Goal: Task Accomplishment & Management: Complete application form

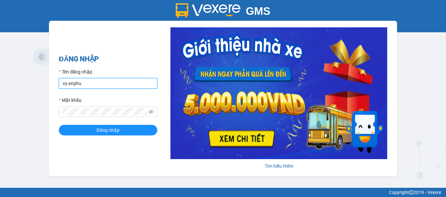
click at [68, 83] on input "vy.anphu" at bounding box center [108, 83] width 99 height 11
type input "hieu.anphu"
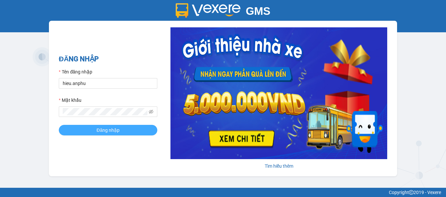
click at [80, 133] on button "Đăng nhập" at bounding box center [108, 130] width 99 height 11
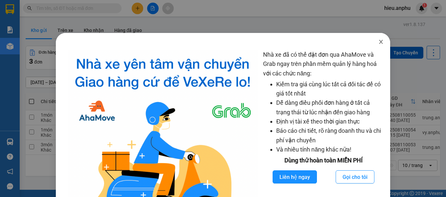
drag, startPoint x: 377, startPoint y: 42, endPoint x: 367, endPoint y: 37, distance: 11.2
click at [380, 42] on icon "close" at bounding box center [382, 42] width 4 height 4
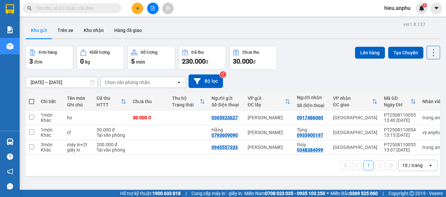
click at [98, 7] on input "text" at bounding box center [75, 8] width 78 height 7
click at [136, 9] on icon "plus" at bounding box center [137, 8] width 5 height 5
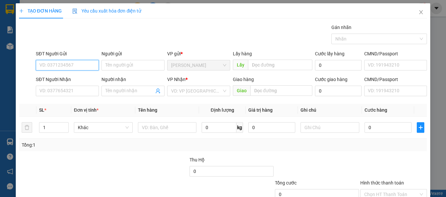
click at [61, 66] on input "SĐT Người Gửi" at bounding box center [67, 65] width 63 height 11
type input "0943014110"
click at [72, 79] on div "0943014110 - tùng" at bounding box center [66, 78] width 55 height 7
type input "tùng"
type input "0943014110"
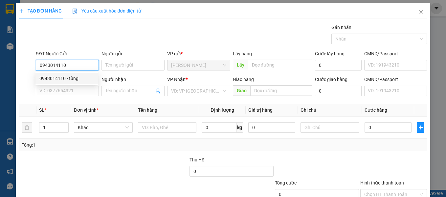
type input "tùng"
type input "300.000"
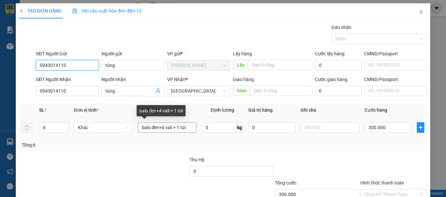
type input "0943014110"
drag, startPoint x: 191, startPoint y: 128, endPoint x: 131, endPoint y: 128, distance: 60.5
click at [131, 128] on tr "6 Khác balo đen+4 vali + 1 túi 0 kg 0 300.000" at bounding box center [223, 127] width 409 height 22
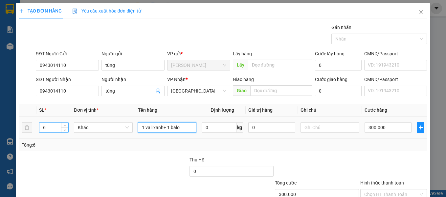
type input "1 vali xanh+ 1 balo"
drag, startPoint x: 53, startPoint y: 130, endPoint x: 39, endPoint y: 130, distance: 13.8
click at [39, 130] on input "6" at bounding box center [53, 127] width 29 height 10
type input "2"
click at [111, 169] on div at bounding box center [146, 167] width 85 height 23
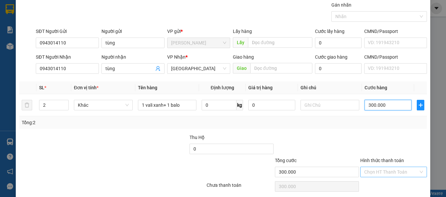
scroll to position [33, 0]
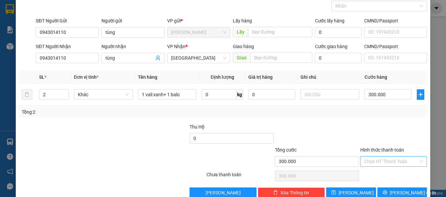
click at [383, 162] on input "Hình thức thanh toán" at bounding box center [392, 161] width 55 height 10
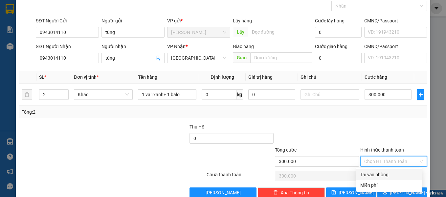
drag, startPoint x: 376, startPoint y: 175, endPoint x: 376, endPoint y: 172, distance: 3.3
click at [376, 175] on div "Tại văn phòng" at bounding box center [390, 174] width 58 height 7
type input "0"
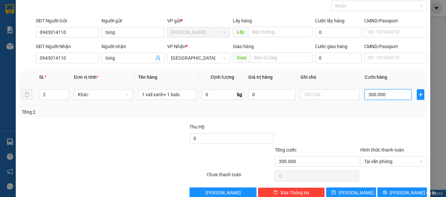
type input "0"
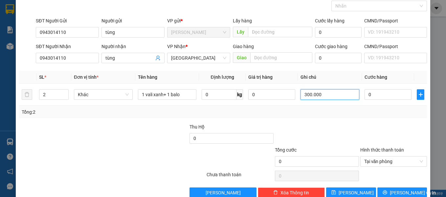
type input "9"
click at [371, 93] on input "0" at bounding box center [388, 94] width 47 height 11
type input "9"
type input "90"
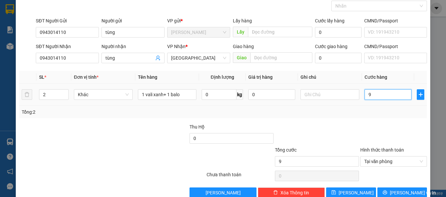
type input "90"
type input "900"
type input "9.000"
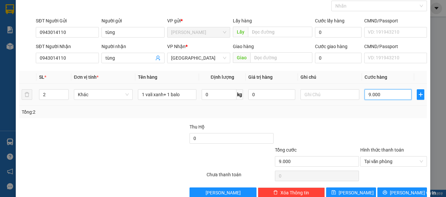
type input "90.000"
drag, startPoint x: 386, startPoint y: 94, endPoint x: 361, endPoint y: 94, distance: 25.0
click at [365, 94] on input "90.000" at bounding box center [388, 94] width 47 height 11
type input "1"
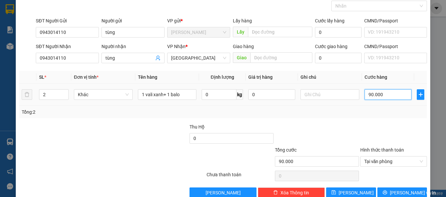
type input "1"
type input "10"
type input "100"
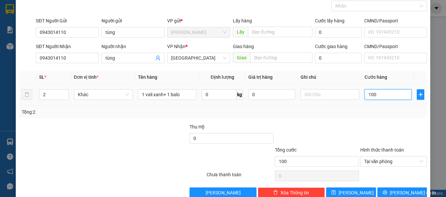
type input "1.000"
type input "10.000"
type input "100.000"
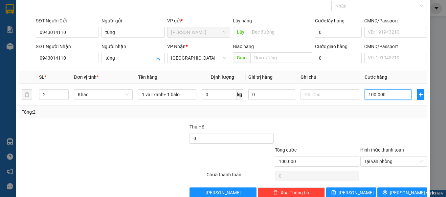
type input "100.000"
click at [318, 127] on div at bounding box center [317, 134] width 85 height 23
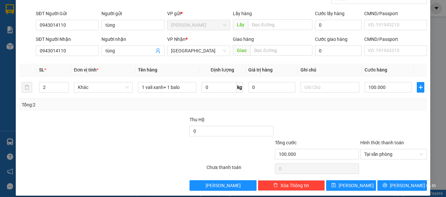
scroll to position [47, 0]
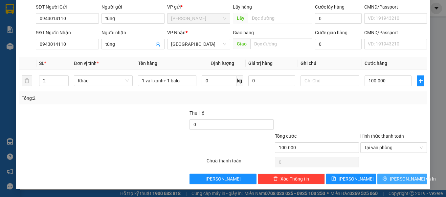
click at [399, 178] on span "[PERSON_NAME] và In" at bounding box center [413, 178] width 46 height 7
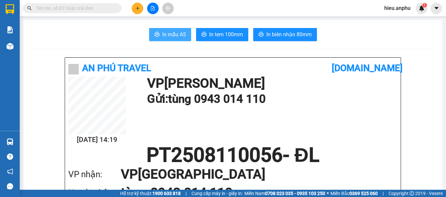
drag, startPoint x: 175, startPoint y: 36, endPoint x: 182, endPoint y: 36, distance: 7.0
click at [175, 36] on span "In mẫu A5" at bounding box center [174, 34] width 24 height 8
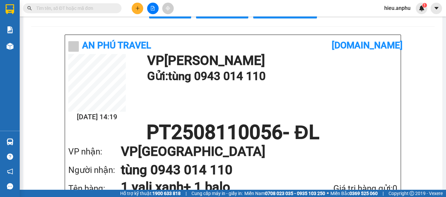
scroll to position [33, 0]
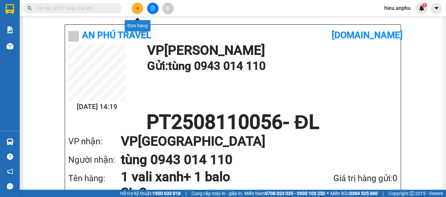
click at [138, 7] on icon "plus" at bounding box center [137, 8] width 5 height 5
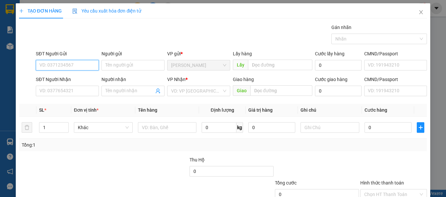
click at [79, 64] on input "SĐT Người Gửi" at bounding box center [67, 65] width 63 height 11
click at [78, 64] on input "SĐT Người Gửi" at bounding box center [67, 65] width 63 height 11
type input "0388857091"
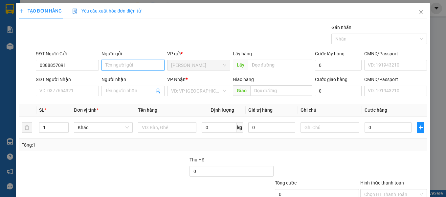
click at [134, 66] on input "Người gửi" at bounding box center [133, 65] width 63 height 11
type input "lụm"
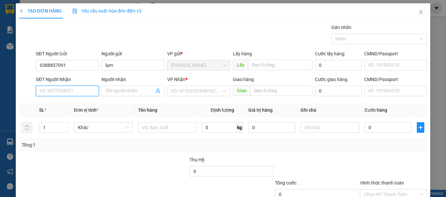
click at [55, 91] on input "SĐT Người Nhận" at bounding box center [67, 90] width 63 height 11
click at [72, 89] on input "SĐT Người Nhận" at bounding box center [67, 90] width 63 height 11
click at [78, 90] on input "SĐT Người Nhận" at bounding box center [67, 90] width 63 height 11
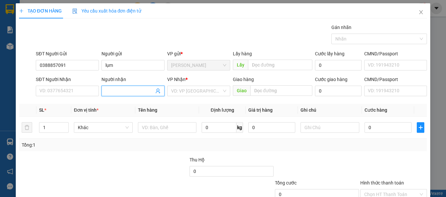
click at [112, 91] on input "Người nhận" at bounding box center [130, 90] width 49 height 7
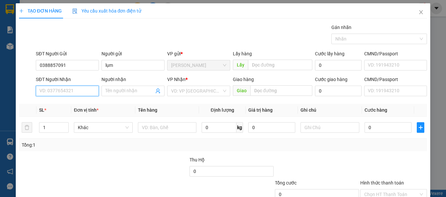
click at [82, 89] on input "SĐT Người Nhận" at bounding box center [67, 90] width 63 height 11
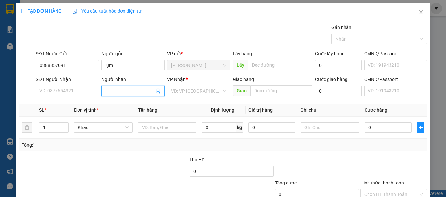
click at [118, 90] on input "Người nhận" at bounding box center [130, 90] width 49 height 7
type input "[PERSON_NAME]"
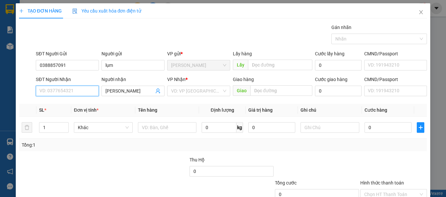
click at [76, 91] on input "SĐT Người Nhận" at bounding box center [67, 90] width 63 height 11
type input "0919988828"
click at [106, 158] on div at bounding box center [146, 167] width 85 height 23
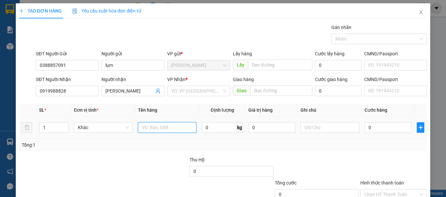
click at [145, 127] on input "text" at bounding box center [167, 127] width 59 height 11
type input "hs"
click at [146, 155] on div "Transit Pickup Surcharge Ids Transit Deliver Surcharge Ids Transit Deliver Surc…" at bounding box center [223, 127] width 409 height 207
click at [378, 126] on input "0" at bounding box center [388, 127] width 47 height 11
type input "4"
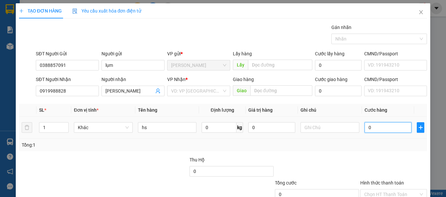
type input "4"
type input "40"
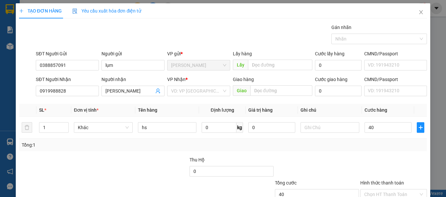
type input "40.000"
click at [321, 156] on div at bounding box center [317, 167] width 85 height 23
click at [182, 87] on input "search" at bounding box center [196, 91] width 51 height 10
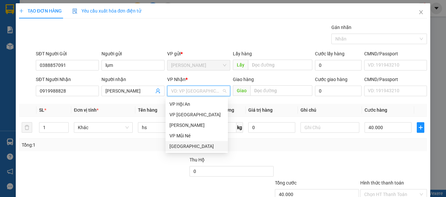
click at [182, 142] on div "[GEOGRAPHIC_DATA]" at bounding box center [197, 145] width 55 height 7
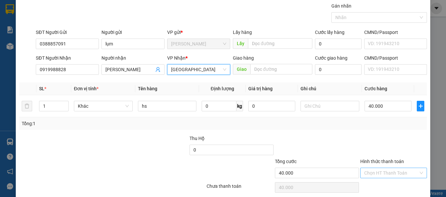
scroll to position [33, 0]
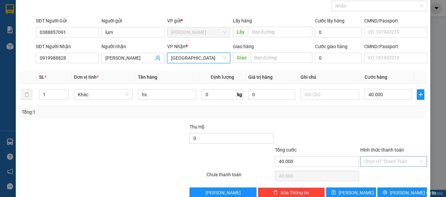
click at [385, 161] on input "Hình thức thanh toán" at bounding box center [392, 161] width 55 height 10
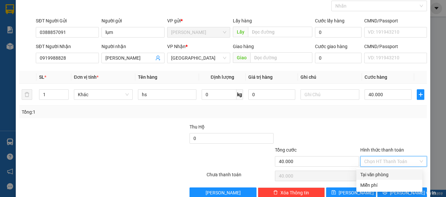
click at [382, 173] on div "Tại văn phòng" at bounding box center [390, 174] width 58 height 7
type input "0"
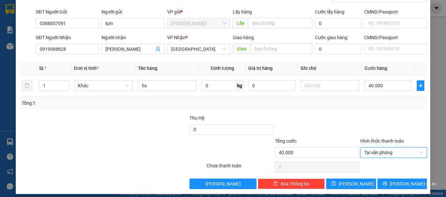
scroll to position [47, 0]
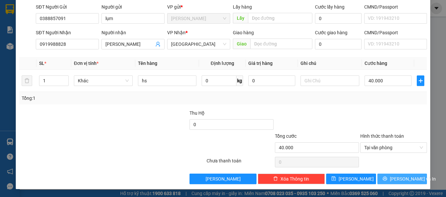
click at [402, 177] on span "[PERSON_NAME] và In" at bounding box center [413, 178] width 46 height 7
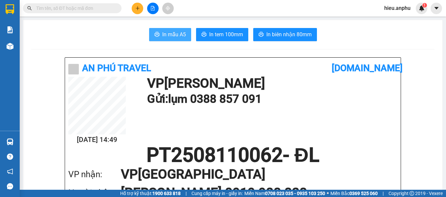
click at [173, 32] on span "In mẫu A5" at bounding box center [174, 34] width 24 height 8
click at [136, 7] on icon "plus" at bounding box center [137, 8] width 5 height 5
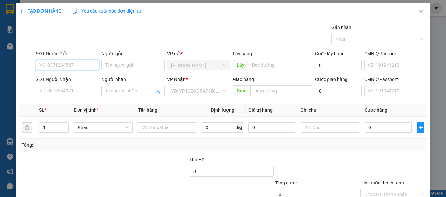
click at [70, 65] on input "SĐT Người Gửi" at bounding box center [67, 65] width 63 height 11
click at [69, 65] on input "SĐT Người Gửi" at bounding box center [67, 65] width 63 height 11
type input "0902974433"
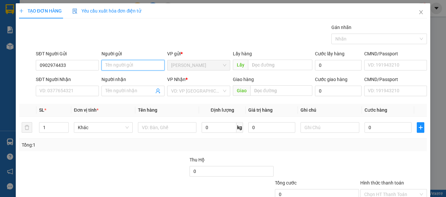
click at [108, 65] on input "Người gửi" at bounding box center [133, 65] width 63 height 11
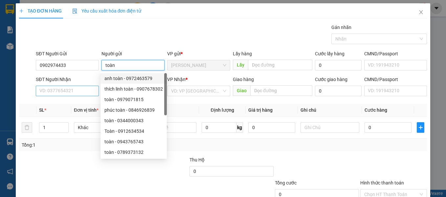
type input "toàn"
click at [47, 90] on input "SĐT Người Nhận" at bounding box center [67, 90] width 63 height 11
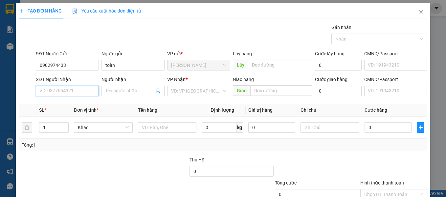
click at [57, 91] on input "SĐT Người Nhận" at bounding box center [67, 90] width 63 height 11
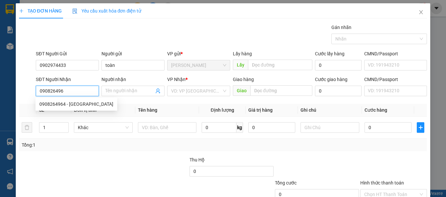
type input "0908264964"
click at [62, 104] on div "0908264964 - [GEOGRAPHIC_DATA]" at bounding box center [76, 103] width 74 height 7
type input "Quang"
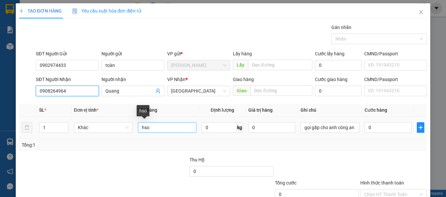
type input "0908264964"
click at [177, 125] on input "hso" at bounding box center [167, 127] width 59 height 11
type input "h"
type input "chia khoa"
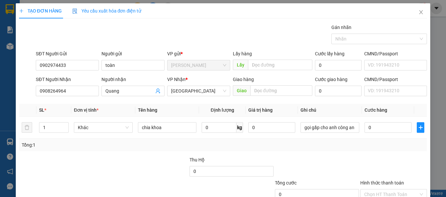
click at [146, 157] on div at bounding box center [146, 167] width 85 height 23
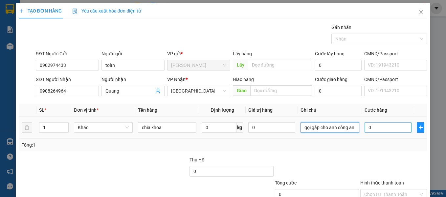
drag, startPoint x: 299, startPoint y: 127, endPoint x: 399, endPoint y: 132, distance: 100.4
click at [394, 134] on tr "1 Khác chia khoa 0 kg 0 gọi gấp cho anh công an 0" at bounding box center [223, 127] width 409 height 22
click at [371, 127] on input "0" at bounding box center [388, 127] width 47 height 11
type input "3"
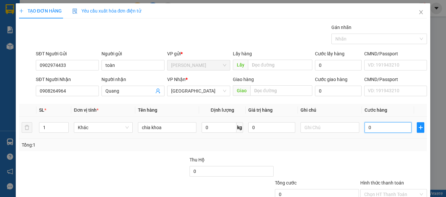
type input "3"
type input "30"
type input "300"
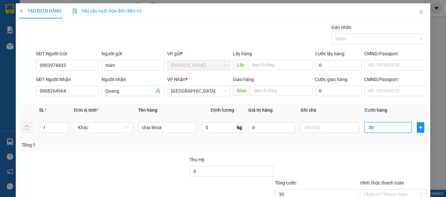
type input "300"
type input "3.000"
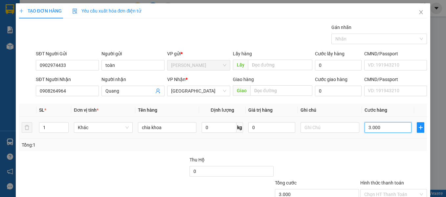
type input "30.000"
drag, startPoint x: 394, startPoint y: 147, endPoint x: 396, endPoint y: 153, distance: 6.2
click at [394, 189] on input "Hình thức thanh toán" at bounding box center [392, 194] width 55 height 10
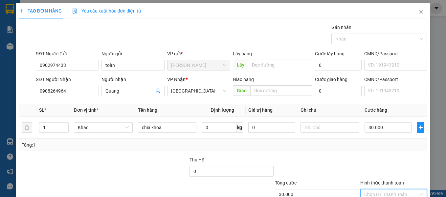
type input "0"
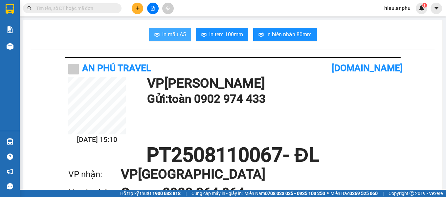
click at [154, 30] on button "In mẫu A5" at bounding box center [170, 34] width 42 height 13
click at [139, 6] on button at bounding box center [138, 9] width 12 height 12
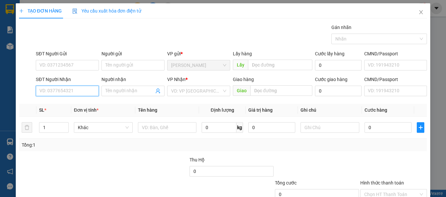
click at [74, 93] on input "SĐT Người Nhận" at bounding box center [67, 90] width 63 height 11
click at [86, 89] on input "SĐT Người Nhận" at bounding box center [67, 90] width 63 height 11
type input "0981684229"
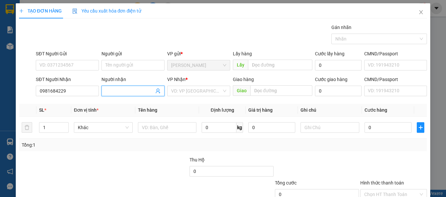
click at [116, 89] on input "Người nhận" at bounding box center [130, 90] width 49 height 7
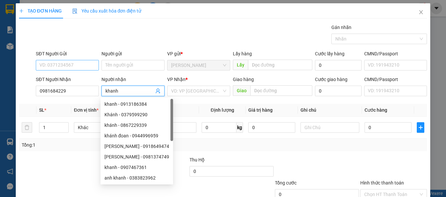
type input "khanh"
click at [56, 65] on input "SĐT Người Gửi" at bounding box center [67, 65] width 63 height 11
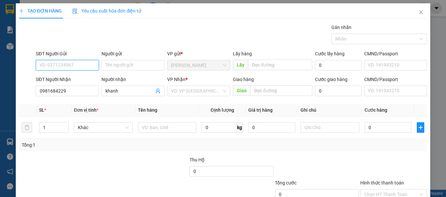
click at [56, 64] on input "SĐT Người Gửi" at bounding box center [67, 65] width 63 height 11
type input "0975823753"
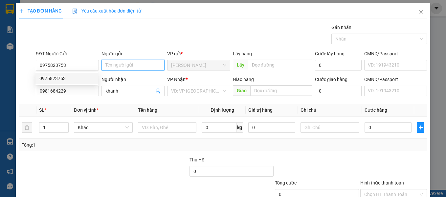
click at [116, 64] on input "Người gửi" at bounding box center [133, 65] width 63 height 11
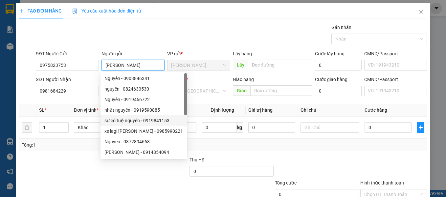
type input "[PERSON_NAME]"
click at [307, 162] on div at bounding box center [317, 167] width 85 height 23
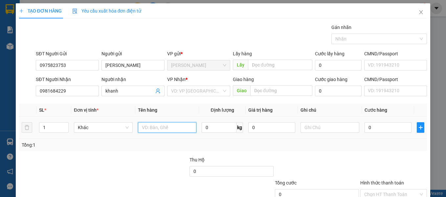
click at [158, 129] on input "text" at bounding box center [167, 127] width 59 height 11
type input "thu"
click at [371, 129] on input "0" at bounding box center [388, 127] width 47 height 11
type input "3"
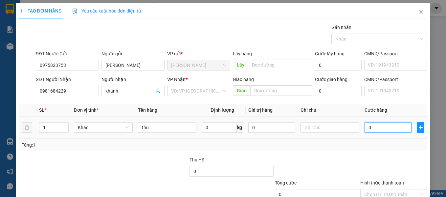
type input "3"
type input "30"
type input "30.000"
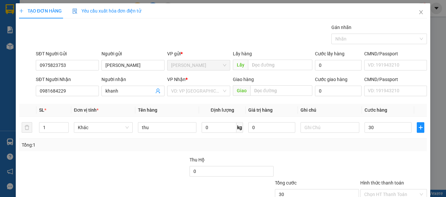
type input "30.000"
click at [363, 163] on div at bounding box center [394, 167] width 68 height 23
click at [375, 189] on input "Hình thức thanh toán" at bounding box center [392, 194] width 55 height 10
type input "0"
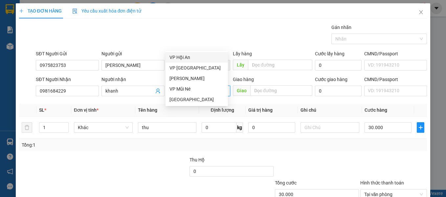
click at [196, 86] on input "search" at bounding box center [196, 91] width 51 height 10
click at [186, 99] on div "[GEOGRAPHIC_DATA]" at bounding box center [197, 99] width 55 height 7
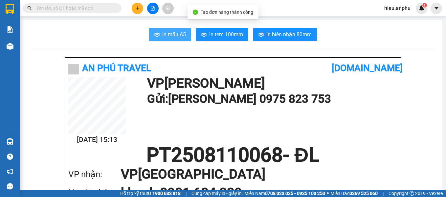
click at [157, 33] on button "In mẫu A5" at bounding box center [170, 34] width 42 height 13
click at [69, 7] on input "text" at bounding box center [75, 8] width 78 height 7
click at [71, 8] on input "text" at bounding box center [75, 8] width 78 height 7
click at [95, 7] on input "text" at bounding box center [75, 8] width 78 height 7
click at [62, 10] on input "text" at bounding box center [75, 8] width 78 height 7
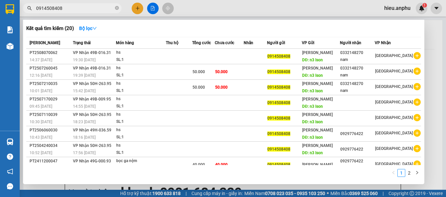
type input "0914508408"
click at [155, 8] on div at bounding box center [223, 98] width 446 height 197
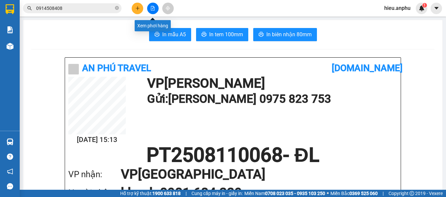
click at [154, 8] on icon "file-add" at bounding box center [153, 8] width 4 height 5
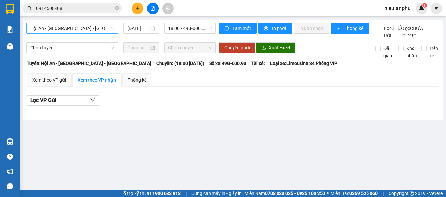
click at [99, 29] on span "Hội An - [GEOGRAPHIC_DATA] - [GEOGRAPHIC_DATA]" at bounding box center [72, 28] width 84 height 10
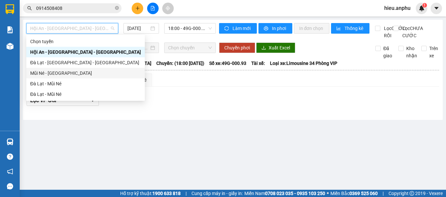
click at [61, 71] on div "Mũi Né - [GEOGRAPHIC_DATA]" at bounding box center [85, 72] width 111 height 7
type input "[DATE]"
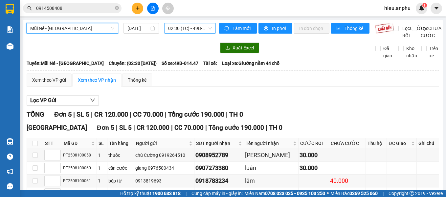
click at [182, 29] on span "02:30 (TC) - 49B-014.47" at bounding box center [190, 28] width 44 height 10
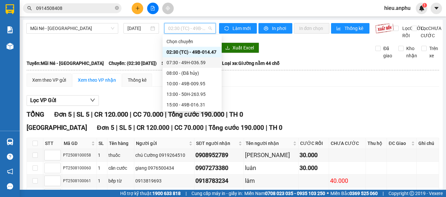
click at [179, 62] on div "07:30 - 49H-036.59" at bounding box center [192, 62] width 51 height 7
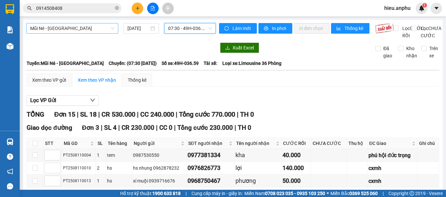
click at [105, 30] on span "Mũi Né - [GEOGRAPHIC_DATA]" at bounding box center [72, 28] width 84 height 10
click at [62, 84] on div "Xem theo VP gửi" at bounding box center [49, 79] width 34 height 7
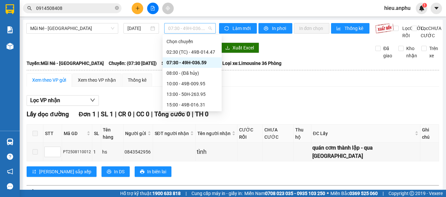
click at [202, 29] on span "07:30 - 49H-036.59" at bounding box center [190, 28] width 44 height 10
click at [184, 102] on div "15:00 - 49B-016.31" at bounding box center [192, 104] width 51 height 7
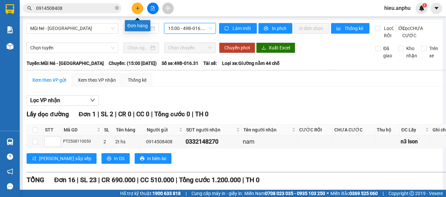
click at [137, 6] on button at bounding box center [138, 9] width 12 height 12
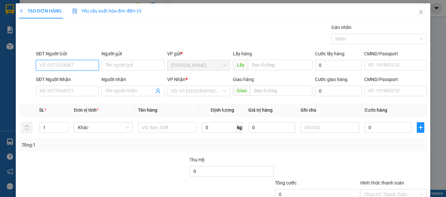
click at [60, 65] on input "SĐT Người Gửi" at bounding box center [67, 65] width 63 height 11
click at [63, 65] on input "SĐT Người Gửi" at bounding box center [67, 65] width 63 height 11
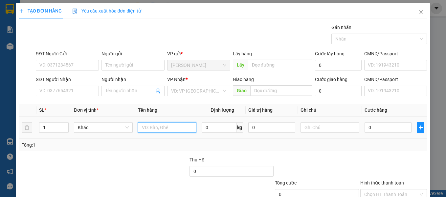
click at [144, 131] on input "text" at bounding box center [167, 127] width 59 height 11
type input "hs"
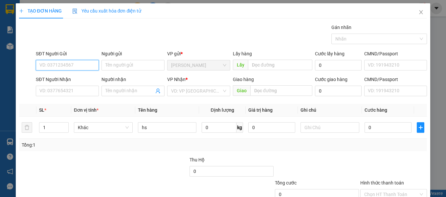
click at [83, 62] on input "SĐT Người Gửi" at bounding box center [67, 65] width 63 height 11
type input "0937062886"
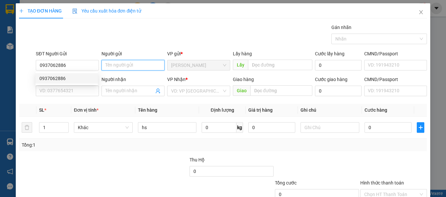
click at [134, 66] on input "Người gửi" at bounding box center [133, 65] width 63 height 11
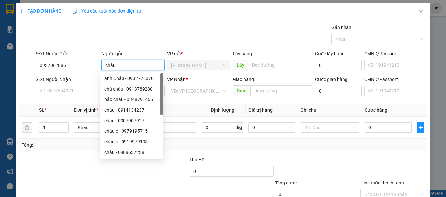
type input "châu"
click at [78, 87] on input "SĐT Người Nhận" at bounding box center [67, 90] width 63 height 11
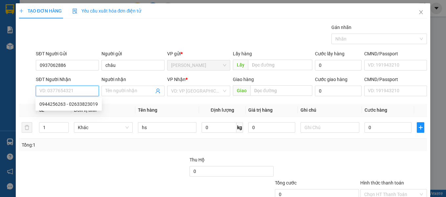
click at [76, 88] on input "SĐT Người Nhận" at bounding box center [67, 90] width 63 height 11
click at [57, 102] on div "0944256263 - 02633823019" at bounding box center [68, 103] width 59 height 7
type input "0944256263"
type input "02633823019"
type input "30.000"
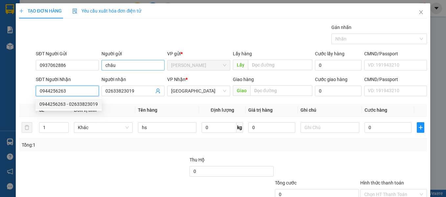
type input "30.000"
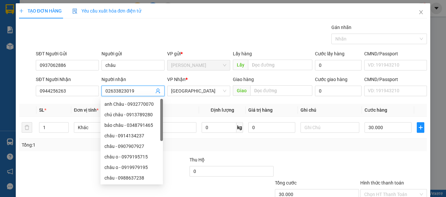
drag, startPoint x: 144, startPoint y: 88, endPoint x: 102, endPoint y: 88, distance: 41.8
click at [102, 88] on span "02633823019" at bounding box center [133, 90] width 63 height 11
click at [238, 150] on div "Tổng: 1" at bounding box center [223, 144] width 409 height 12
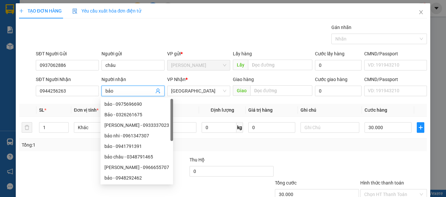
type input "bảo"
click at [272, 152] on div "Transit Pickup Surcharge Ids Transit Deliver Surcharge Ids Transit Deliver Surc…" at bounding box center [223, 127] width 409 height 207
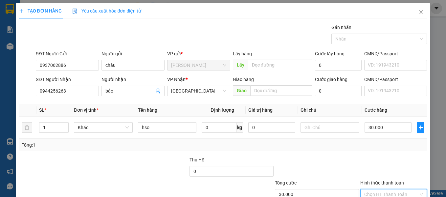
click at [382, 189] on input "Hình thức thanh toán" at bounding box center [392, 194] width 55 height 10
type input "0"
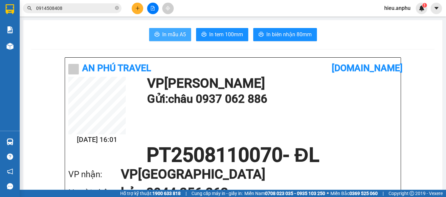
click at [168, 34] on span "In mẫu A5" at bounding box center [174, 34] width 24 height 8
click at [170, 34] on span "In mẫu A5" at bounding box center [174, 34] width 24 height 8
click at [138, 9] on icon "plus" at bounding box center [137, 8] width 5 height 5
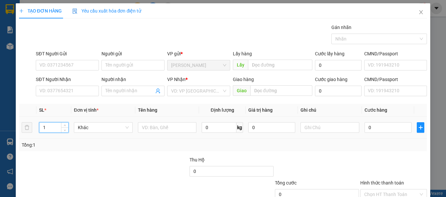
drag, startPoint x: 59, startPoint y: 125, endPoint x: 39, endPoint y: 124, distance: 20.1
click at [39, 124] on input "1" at bounding box center [53, 127] width 29 height 10
type input "2"
click at [146, 129] on input "text" at bounding box center [167, 127] width 59 height 11
type input "q"
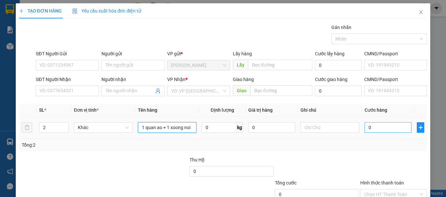
type input "1 quan ao + 1 xoong noi"
click at [381, 126] on input "0" at bounding box center [388, 127] width 47 height 11
type input "8"
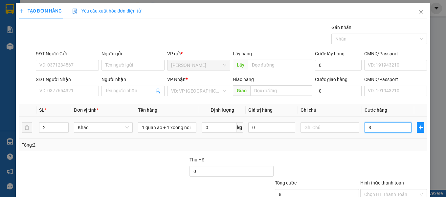
type input "80"
type input "80.000"
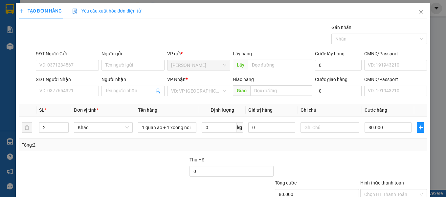
click at [314, 145] on div "Tổng: 2" at bounding box center [223, 144] width 403 height 7
click at [382, 189] on input "Hình thức thanh toán" at bounding box center [392, 194] width 55 height 10
type input "0"
click at [61, 85] on input "SĐT Người Nhận" at bounding box center [67, 90] width 63 height 11
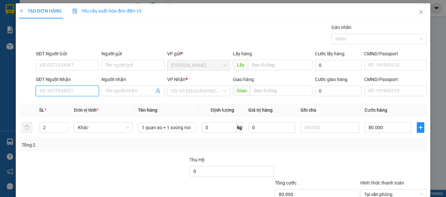
click at [58, 85] on input "SĐT Người Nhận" at bounding box center [67, 90] width 63 height 11
click at [50, 85] on input "SĐT Người Nhận" at bounding box center [67, 90] width 63 height 11
type input "0943424437"
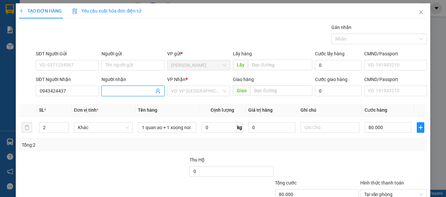
click at [123, 87] on input "Người nhận" at bounding box center [130, 90] width 49 height 7
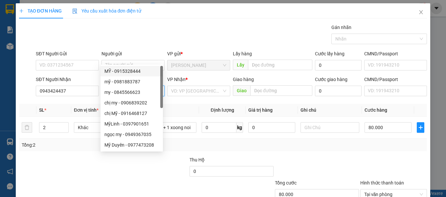
type input "my"
click at [66, 156] on div at bounding box center [60, 167] width 85 height 23
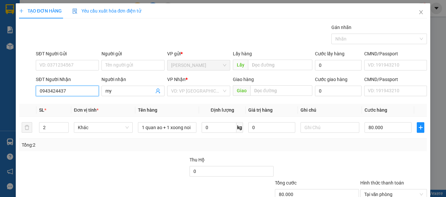
drag, startPoint x: 77, startPoint y: 53, endPoint x: 43, endPoint y: 55, distance: 33.3
click at [35, 76] on div "SĐT Người Nhận 0943424437 0943424437" at bounding box center [68, 87] width 66 height 23
paste input "17885179"
type input "0917885179"
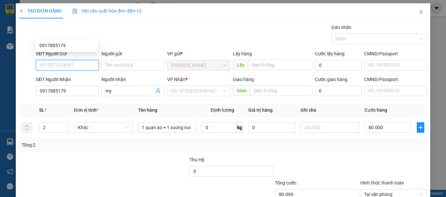
paste input "0917885179"
click at [70, 138] on div "Tổng: 2" at bounding box center [223, 144] width 409 height 12
drag, startPoint x: 79, startPoint y: 33, endPoint x: 26, endPoint y: 34, distance: 53.0
click at [27, 50] on div "SĐT Người Gửi 0917885179 Người gửi Tên người gửi VP gửi * [PERSON_NAME] Lấy hàn…" at bounding box center [223, 61] width 410 height 23
type input "0943424437"
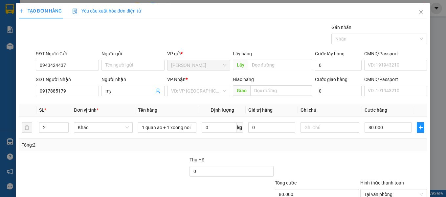
click at [88, 156] on div at bounding box center [60, 167] width 85 height 23
drag, startPoint x: 74, startPoint y: 31, endPoint x: 38, endPoint y: 31, distance: 36.2
click at [38, 60] on input "0943424437" at bounding box center [67, 65] width 63 height 11
drag, startPoint x: 73, startPoint y: 56, endPoint x: 17, endPoint y: 56, distance: 55.6
click at [16, 56] on div "TẠO ĐƠN HÀNG Yêu cầu xuất hóa đơn điện tử Transit Pickup Surcharge Ids Transit …" at bounding box center [223, 119] width 415 height 232
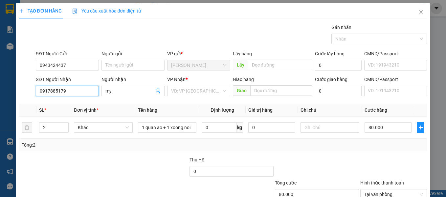
paste input "43424437"
type input "0943424437"
click at [69, 156] on div at bounding box center [60, 167] width 85 height 23
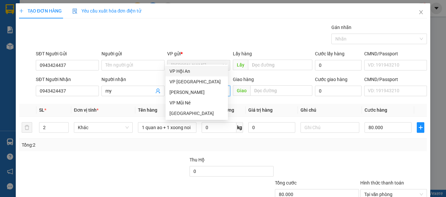
click at [207, 86] on input "search" at bounding box center [196, 91] width 51 height 10
click at [197, 111] on div "[GEOGRAPHIC_DATA]" at bounding box center [197, 112] width 55 height 7
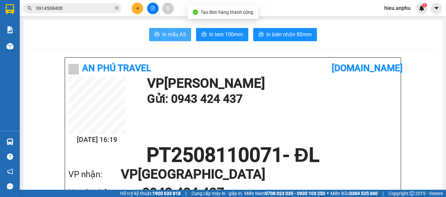
click at [176, 36] on span "In mẫu A5" at bounding box center [174, 34] width 24 height 8
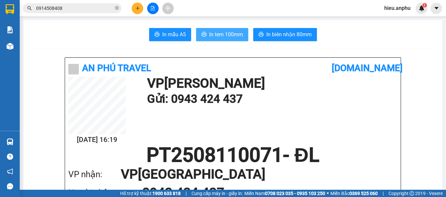
click at [231, 30] on button "In tem 100mm" at bounding box center [222, 34] width 52 height 13
